Goal: Task Accomplishment & Management: Use online tool/utility

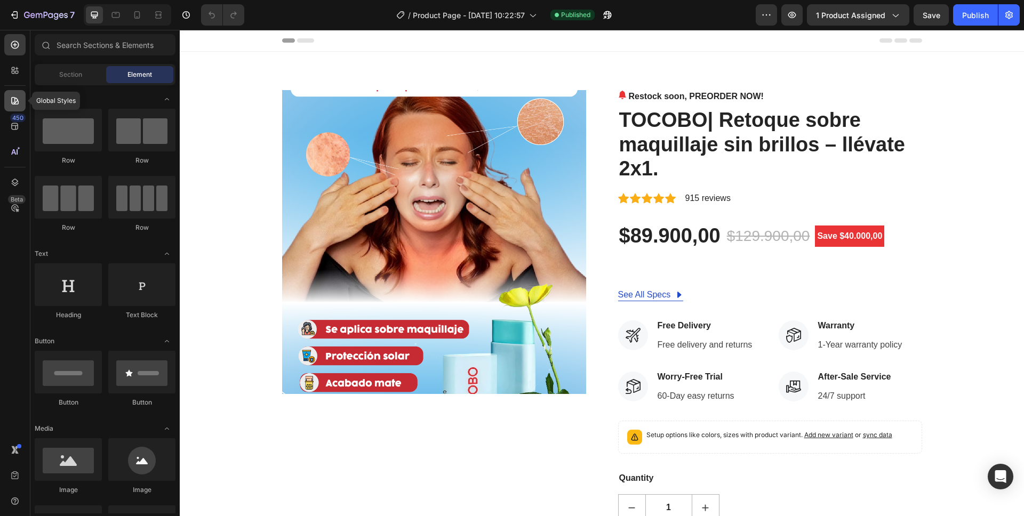
click at [24, 98] on div at bounding box center [14, 100] width 21 height 21
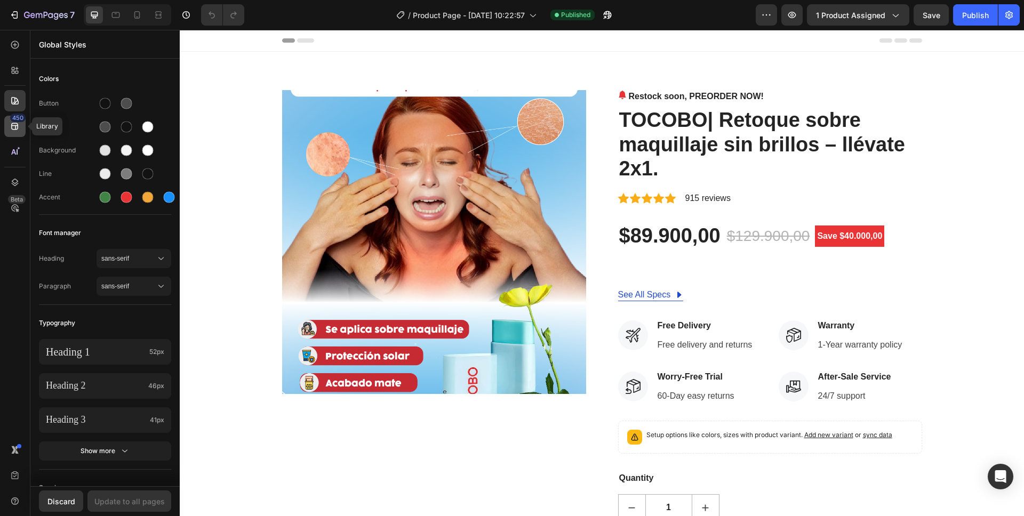
click at [12, 122] on icon at bounding box center [15, 126] width 11 height 11
click at [21, 46] on div at bounding box center [14, 44] width 21 height 21
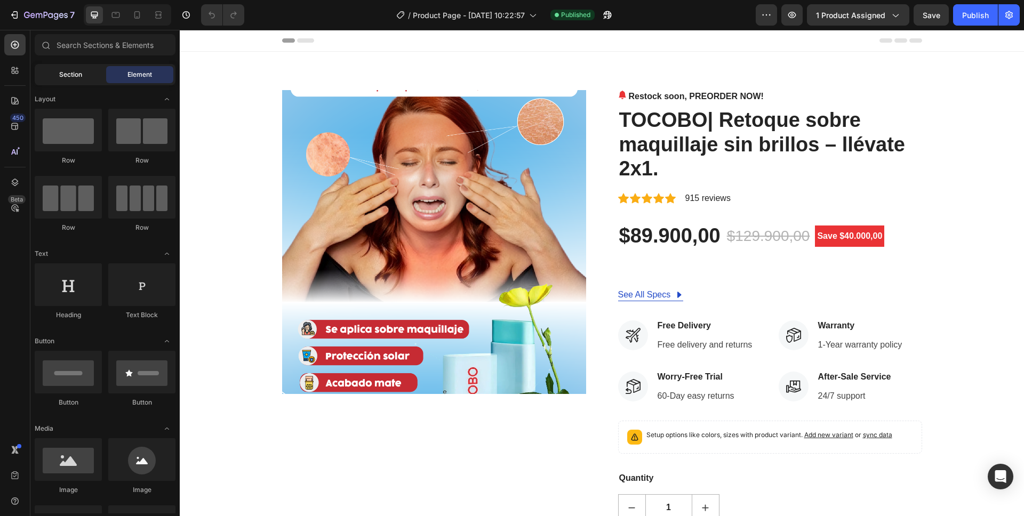
click at [58, 66] on div "Section" at bounding box center [70, 74] width 67 height 17
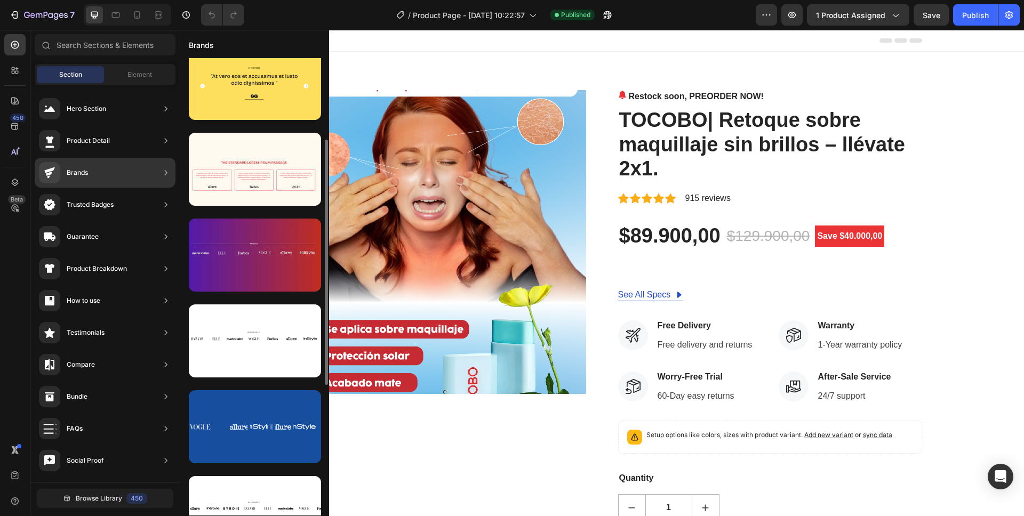
scroll to position [124, 0]
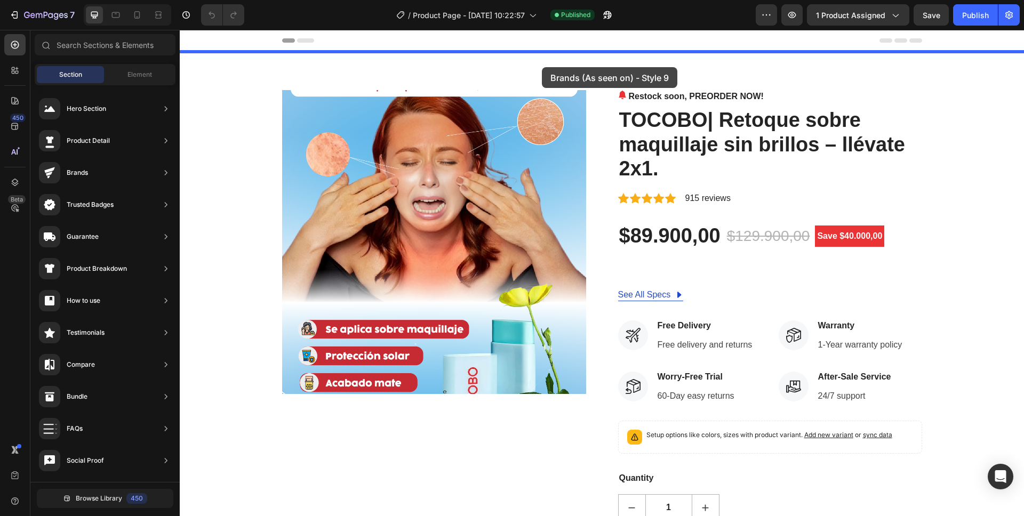
drag, startPoint x: 493, startPoint y: 296, endPoint x: 542, endPoint y: 67, distance: 234.0
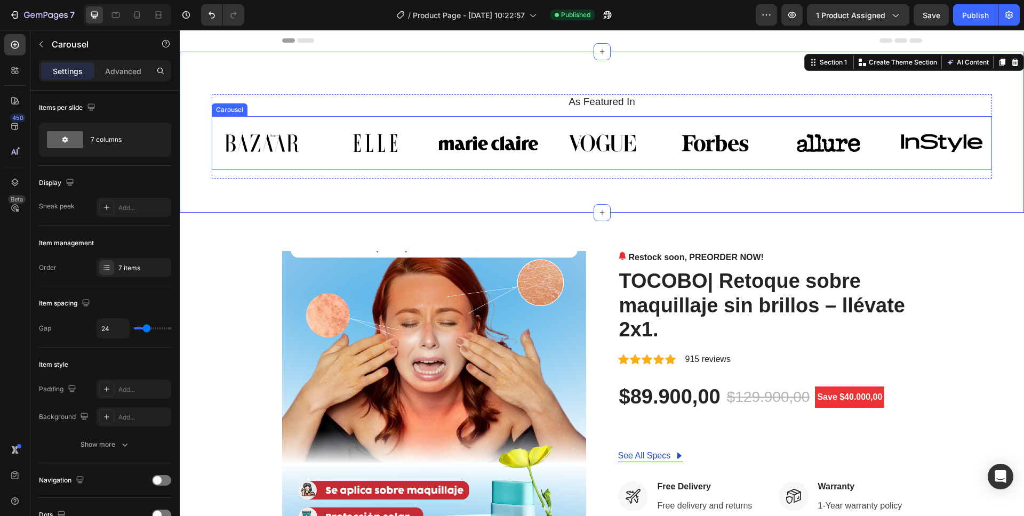
click at [275, 121] on div "Image Image Image Image Image Image Image Carousel" at bounding box center [602, 143] width 780 height 54
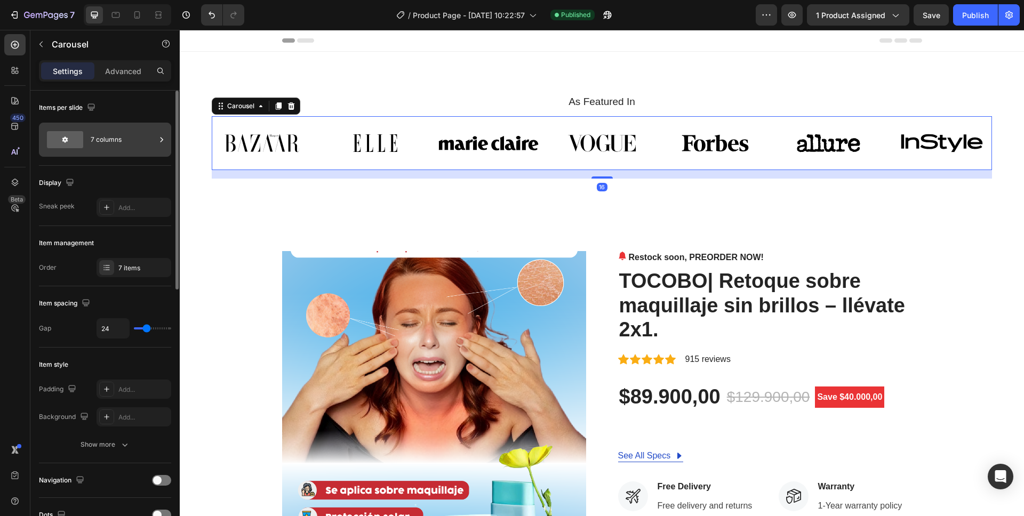
click at [118, 148] on div "7 columns" at bounding box center [123, 139] width 65 height 25
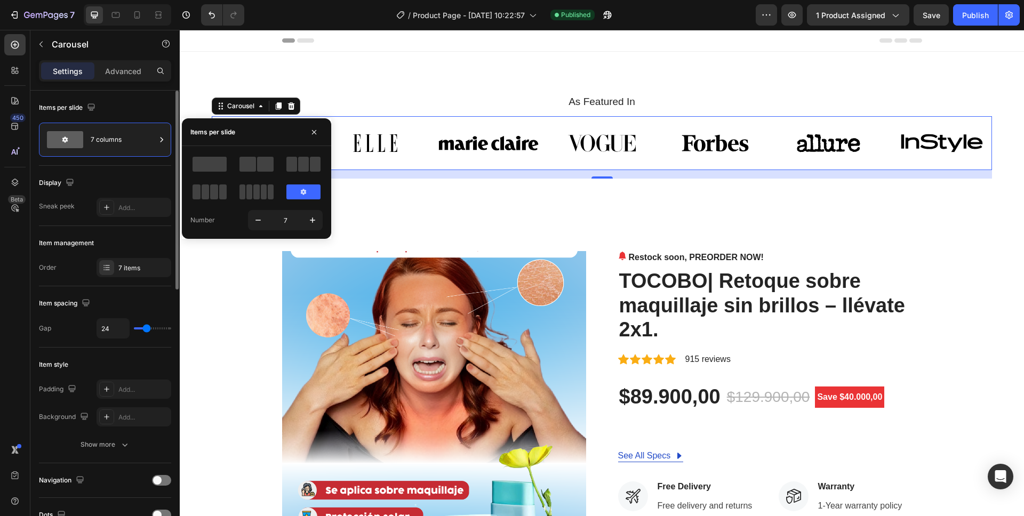
click at [103, 463] on div "Display Sneak peek Add..." at bounding box center [105, 480] width 132 height 35
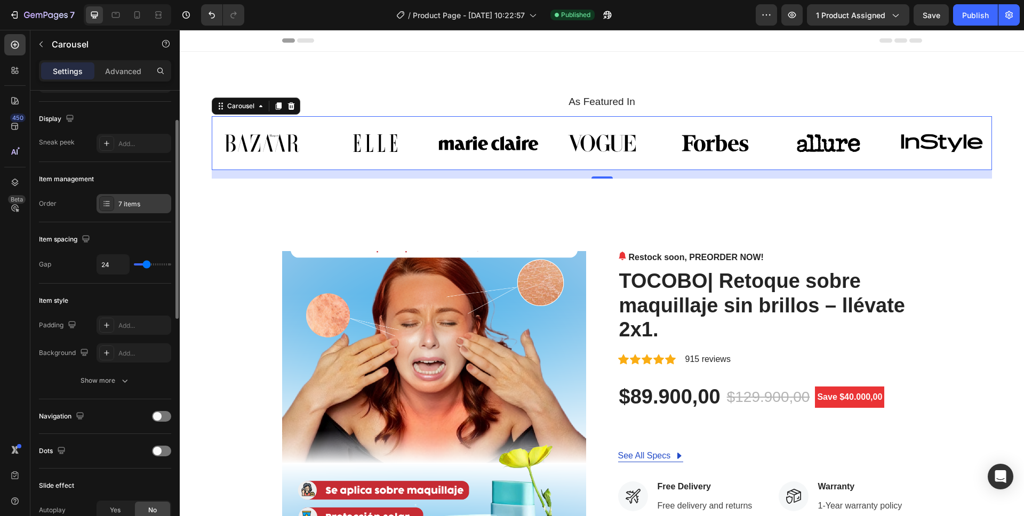
scroll to position [66, 0]
click at [123, 208] on div "7 items" at bounding box center [134, 201] width 75 height 19
click at [294, 108] on icon at bounding box center [291, 106] width 9 height 9
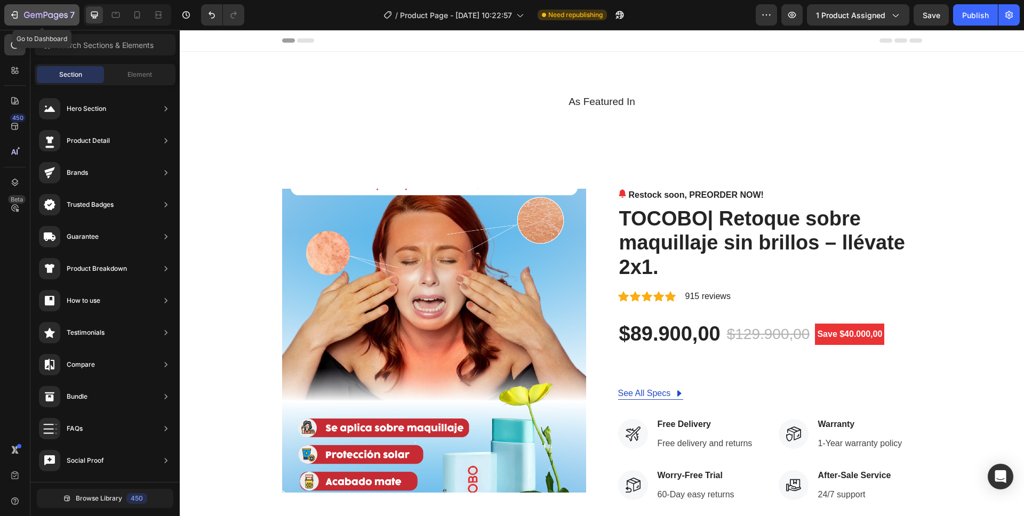
click at [22, 14] on div "7" at bounding box center [42, 15] width 66 height 13
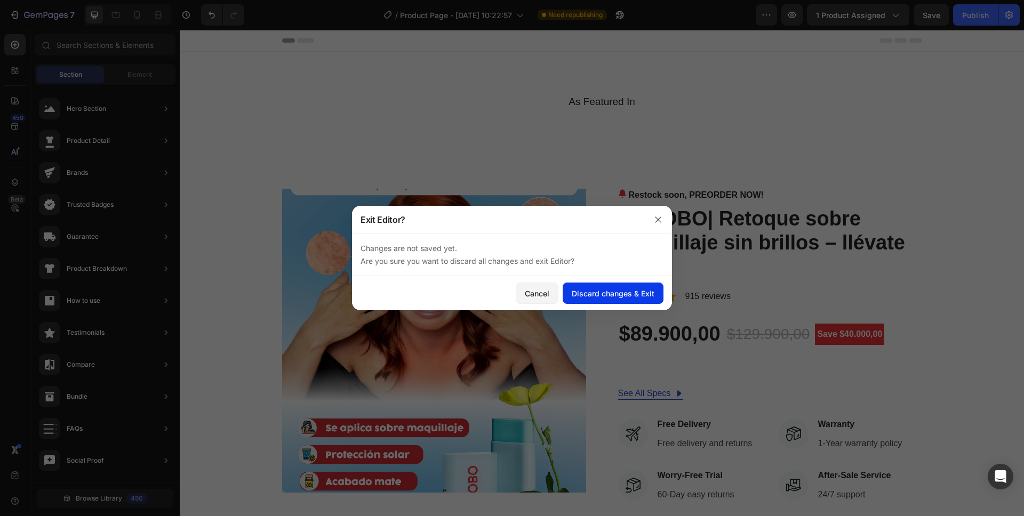
click at [600, 287] on button "Discard changes & Exit" at bounding box center [613, 293] width 101 height 21
